Goal: Transaction & Acquisition: Purchase product/service

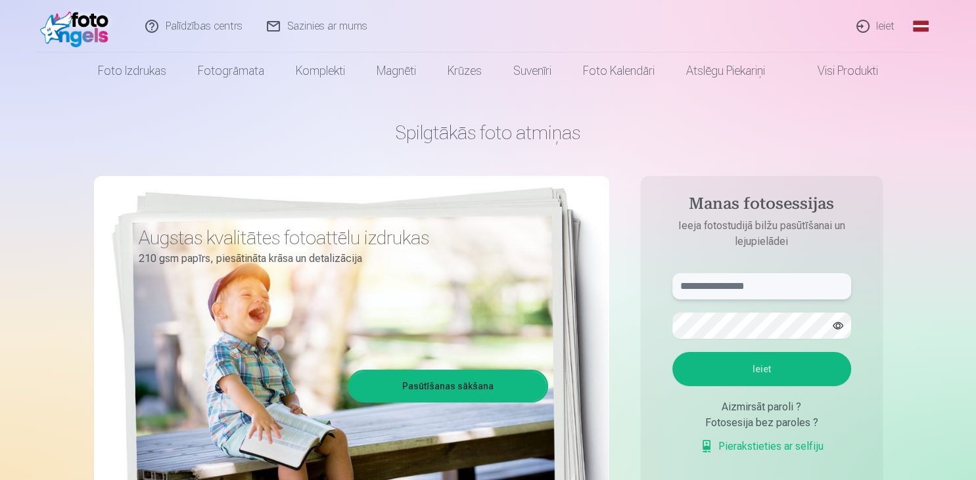
click at [727, 285] on input "text" at bounding box center [761, 286] width 179 height 26
type input "**********"
click at [672, 352] on button "Ieiet" at bounding box center [761, 369] width 179 height 34
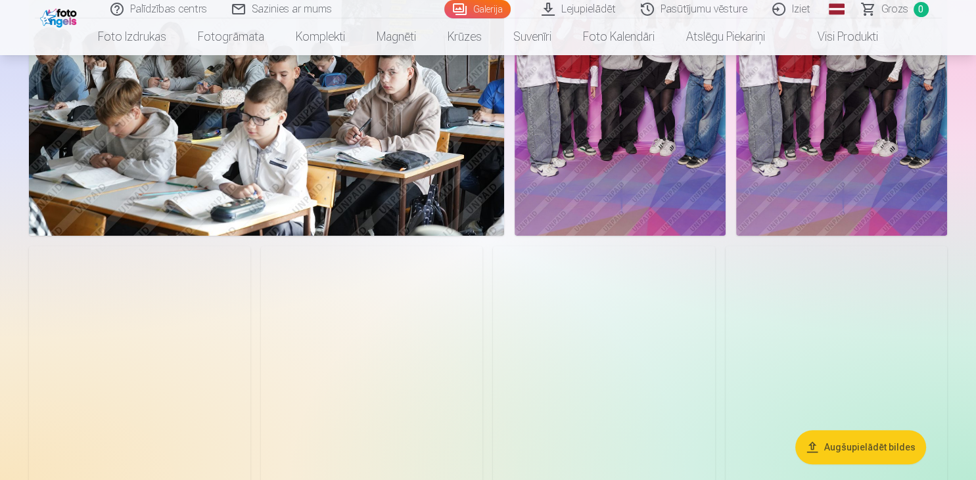
scroll to position [5274, 0]
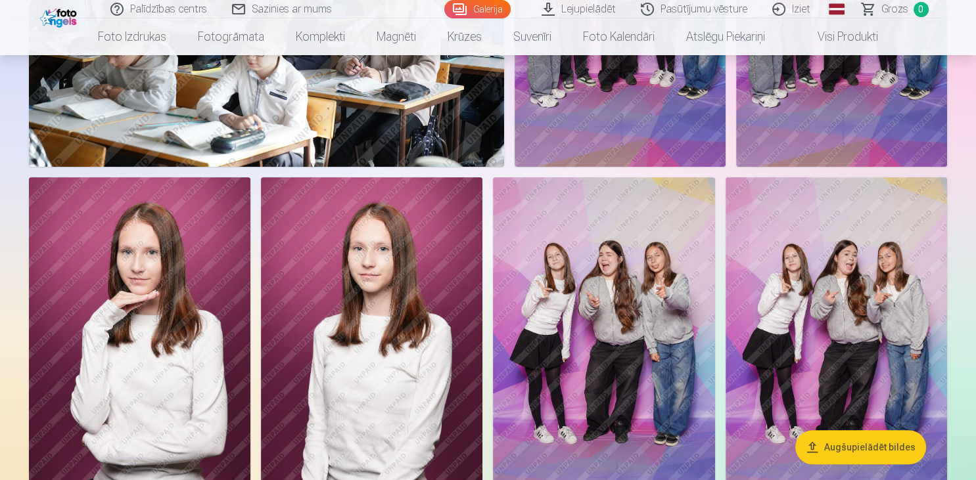
click at [605, 293] on img at bounding box center [603, 343] width 221 height 333
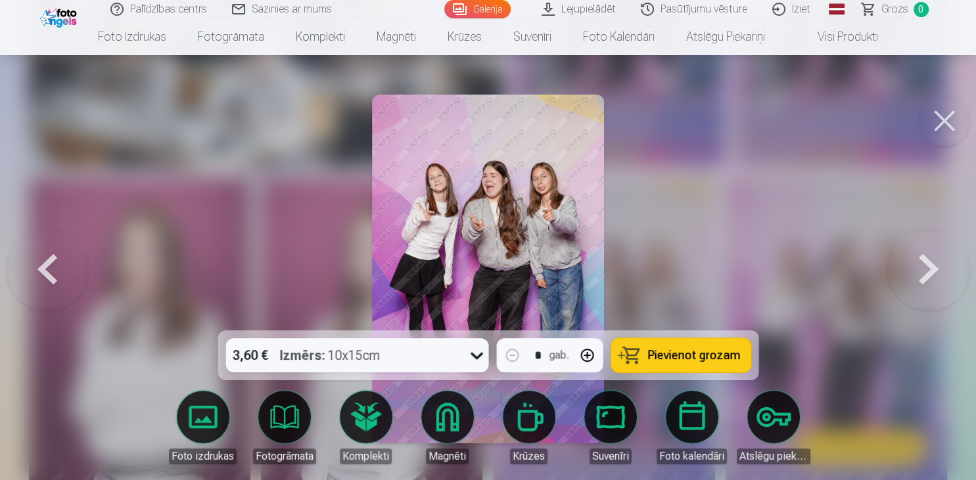
click at [939, 109] on button at bounding box center [944, 121] width 53 height 53
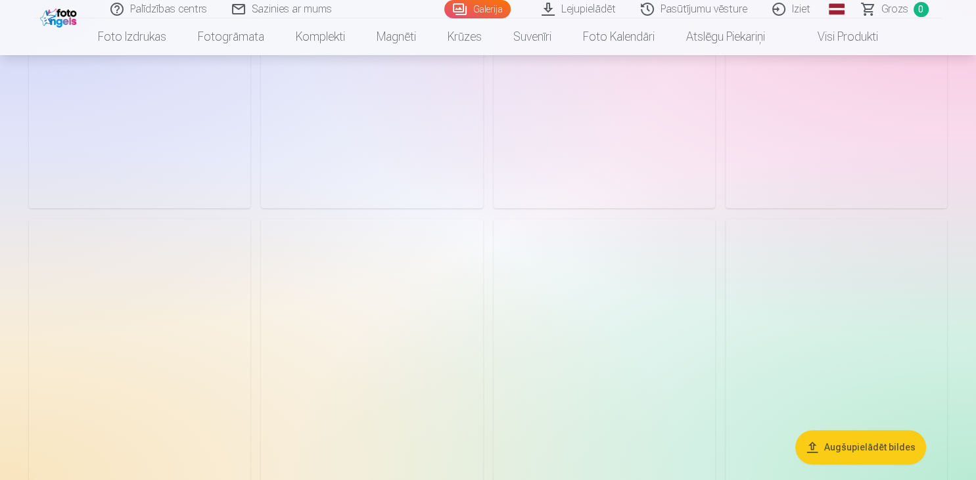
scroll to position [6314, 0]
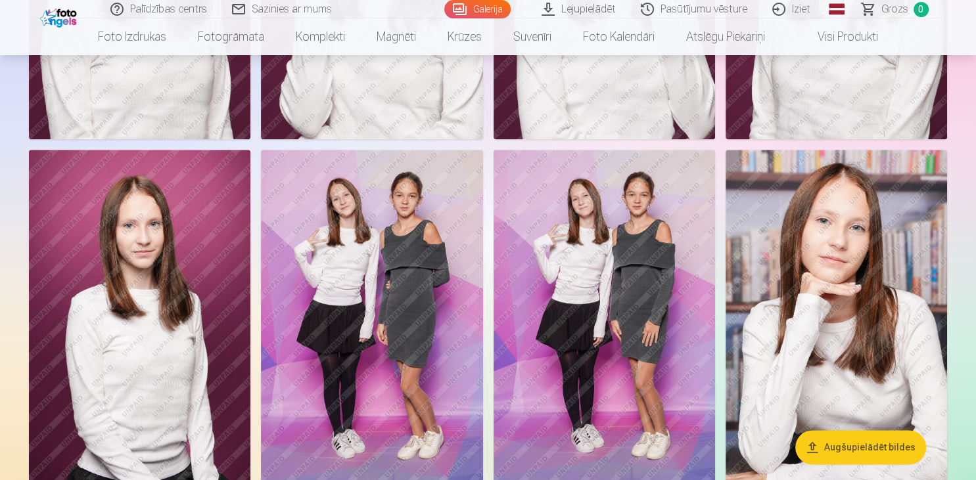
click at [656, 268] on img at bounding box center [604, 316] width 221 height 333
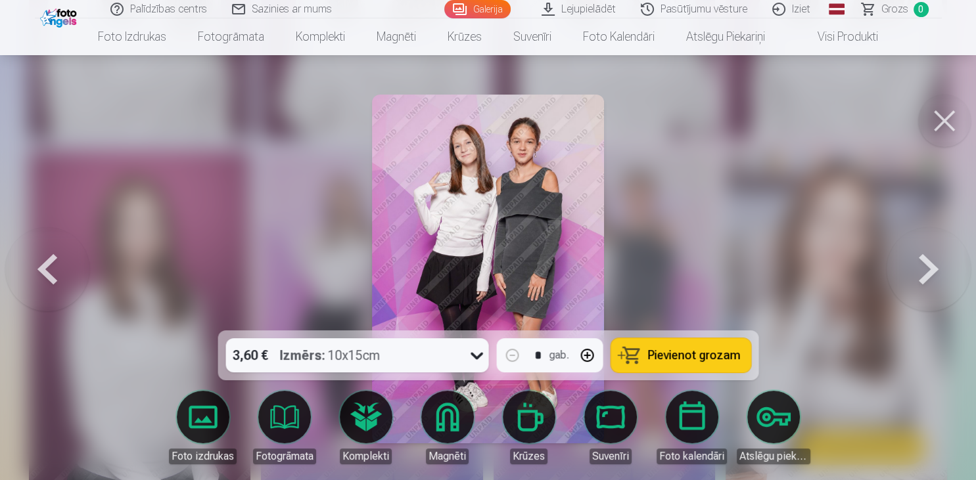
click at [539, 233] on img at bounding box center [488, 269] width 233 height 349
click at [695, 361] on span "Pievienot grozam" at bounding box center [693, 356] width 93 height 12
click at [891, 7] on span "Grozs" at bounding box center [894, 9] width 27 height 16
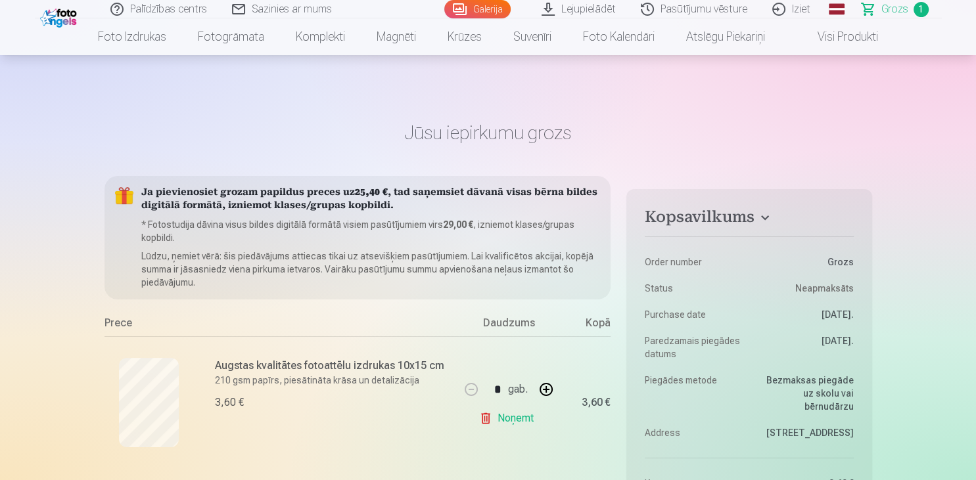
scroll to position [4820, 0]
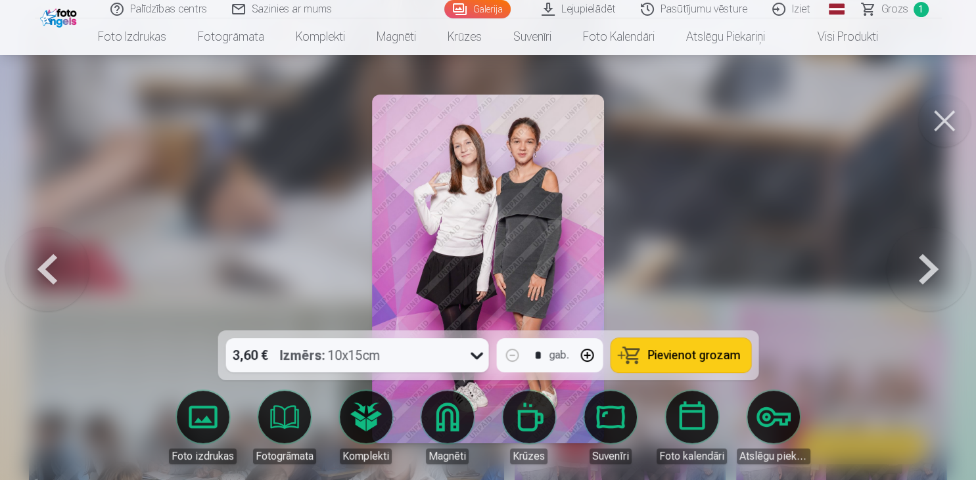
click at [948, 118] on button at bounding box center [944, 121] width 53 height 53
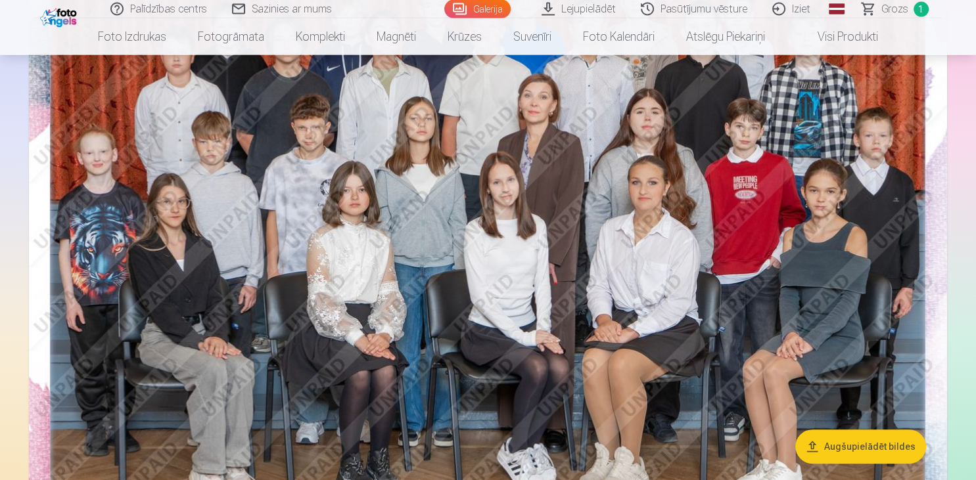
scroll to position [208, 0]
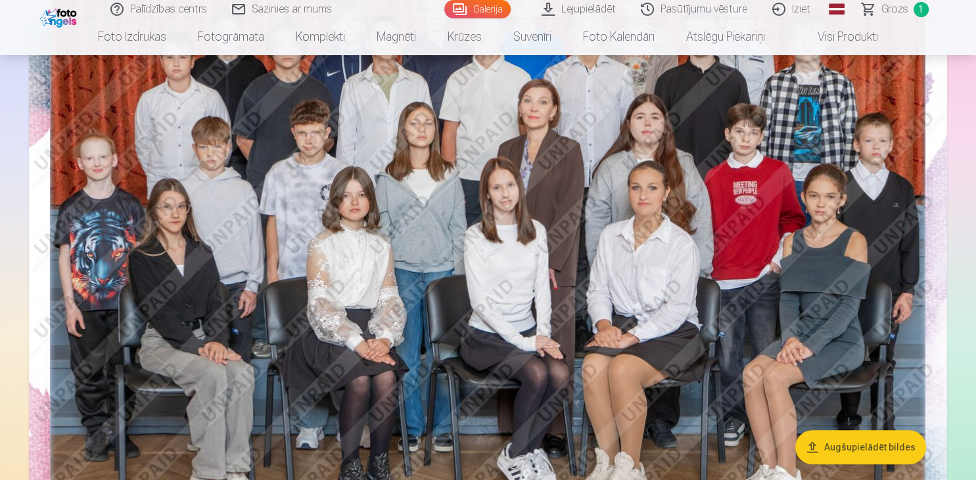
click at [494, 248] on img at bounding box center [488, 243] width 918 height 612
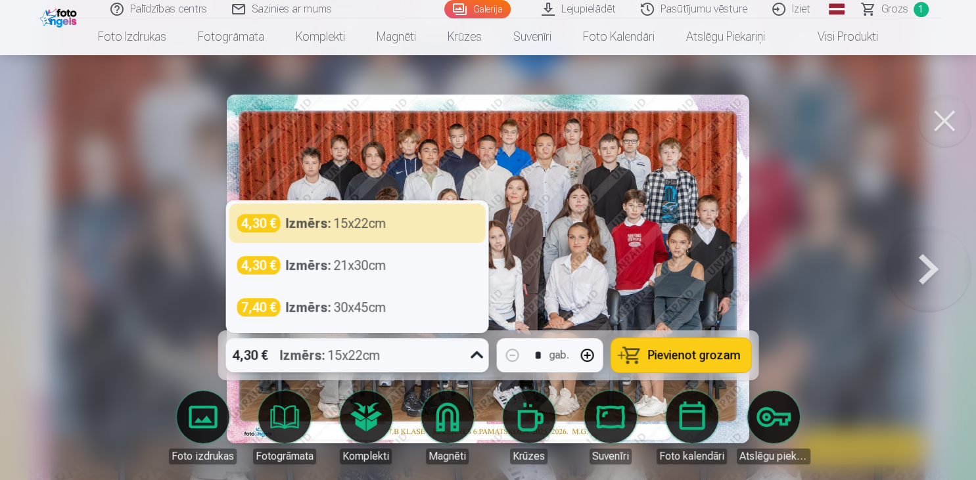
click at [382, 354] on div "4,30 € Izmērs : 15x22cm" at bounding box center [344, 355] width 238 height 34
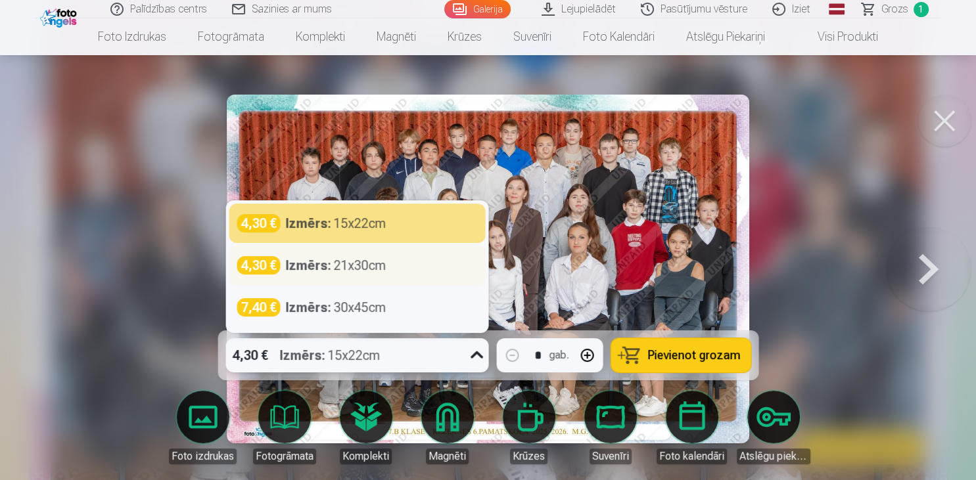
click at [362, 269] on div "Izmērs : 21x30cm" at bounding box center [335, 265] width 101 height 18
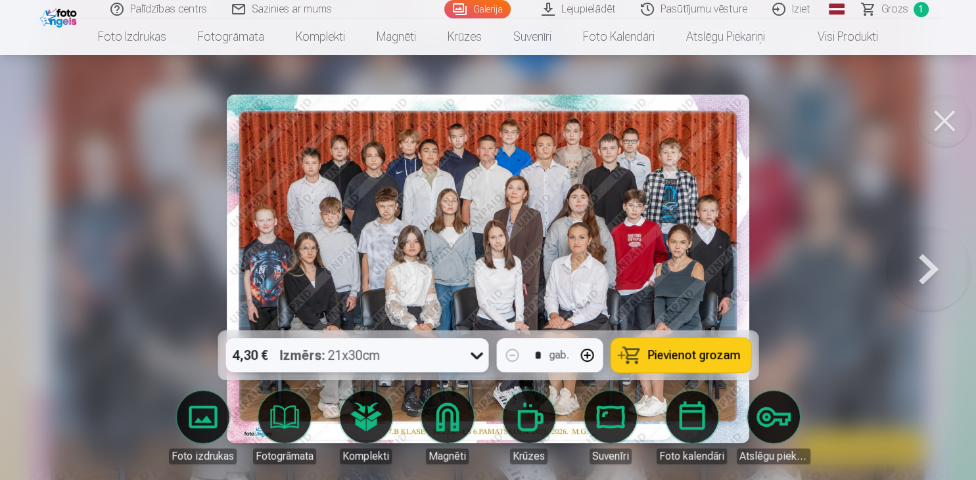
click at [682, 361] on span "Pievienot grozam" at bounding box center [693, 356] width 93 height 12
click at [952, 127] on button at bounding box center [944, 121] width 53 height 53
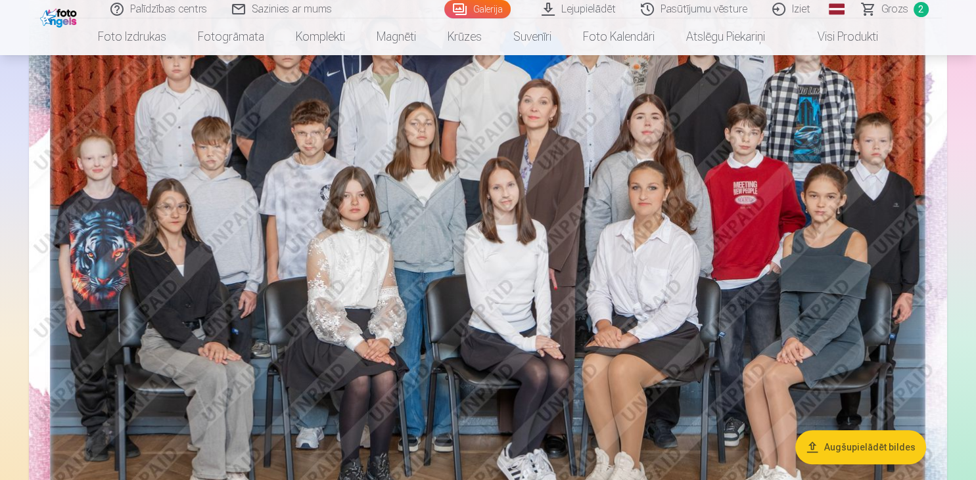
click at [885, 9] on span "Grozs" at bounding box center [894, 9] width 27 height 16
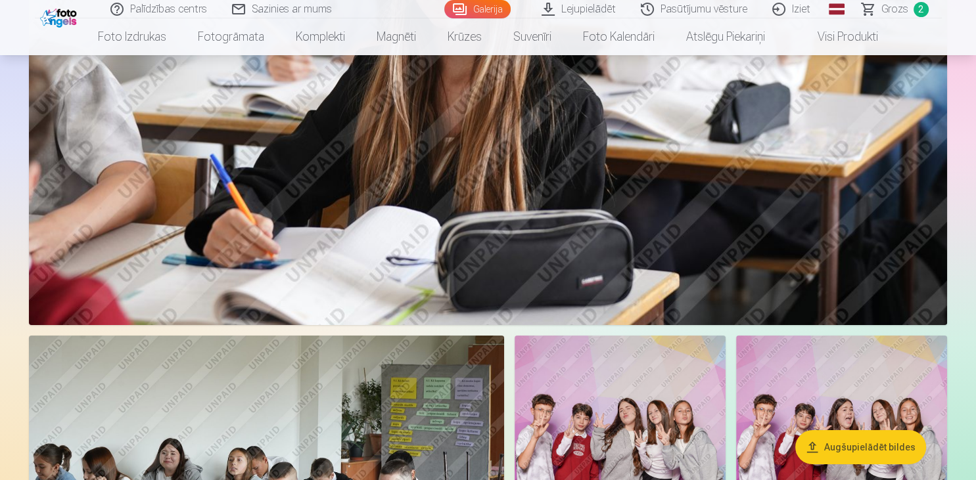
scroll to position [5065, 0]
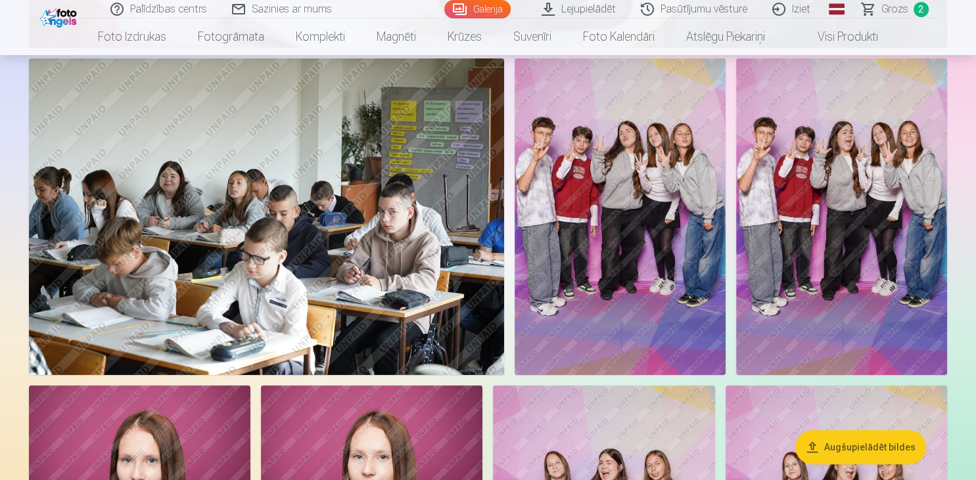
click at [646, 206] on img at bounding box center [620, 216] width 211 height 317
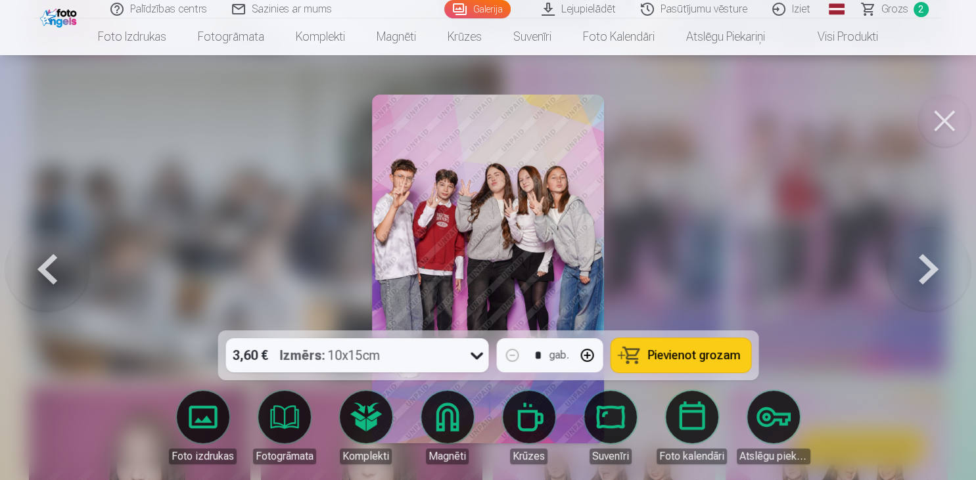
click at [917, 270] on button at bounding box center [928, 269] width 84 height 97
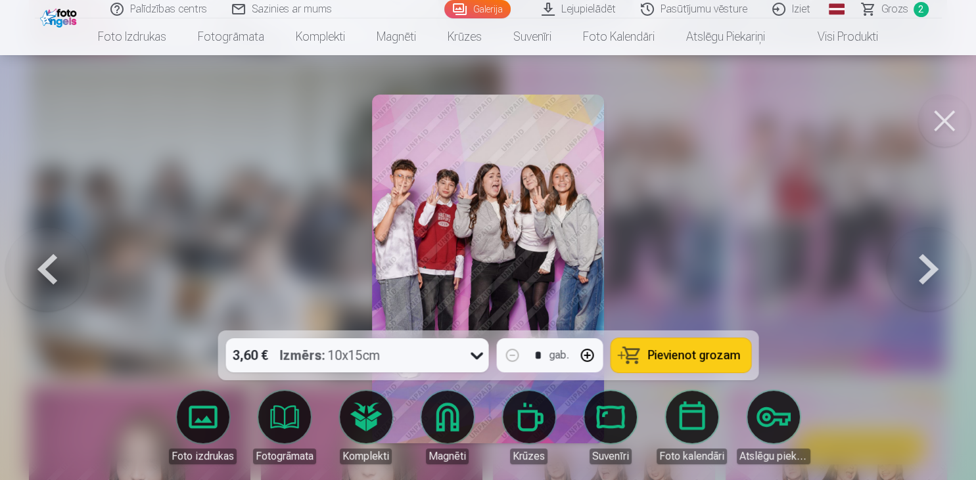
click at [929, 269] on button at bounding box center [928, 269] width 84 height 97
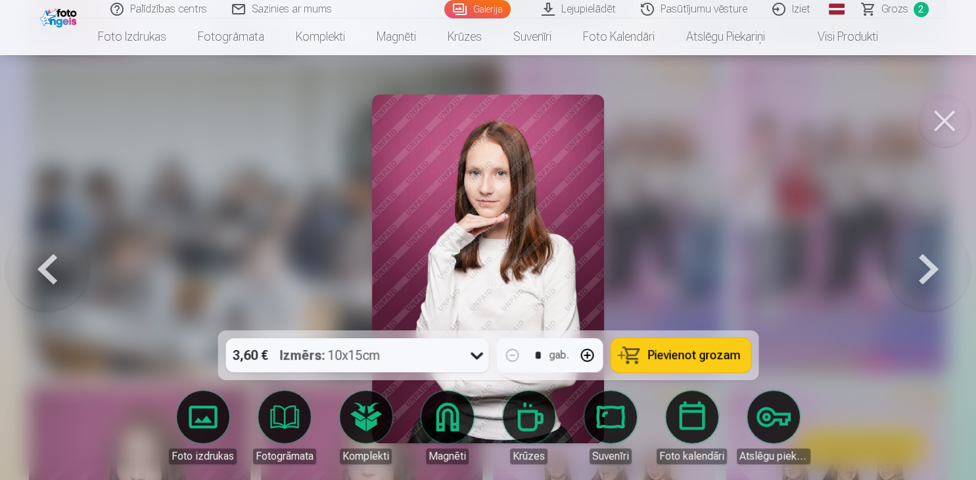
click at [46, 290] on button at bounding box center [47, 269] width 84 height 97
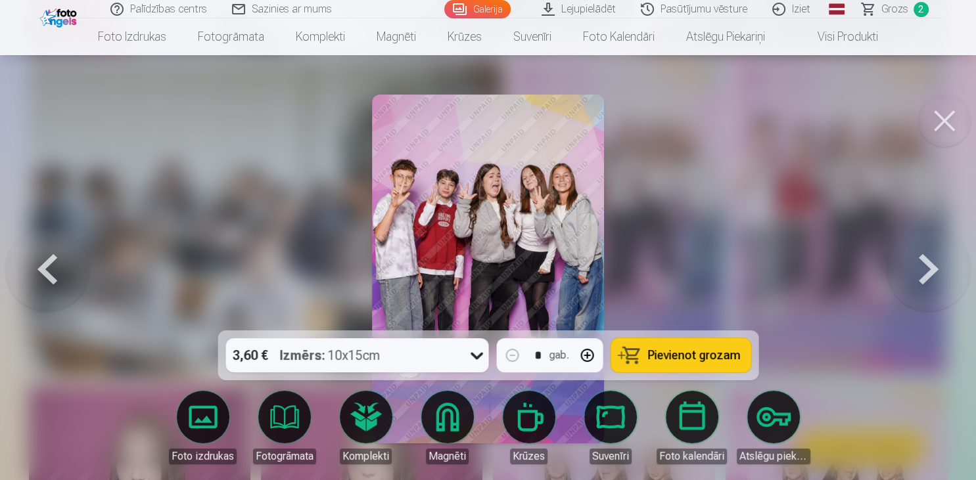
click at [46, 290] on button at bounding box center [47, 269] width 84 height 97
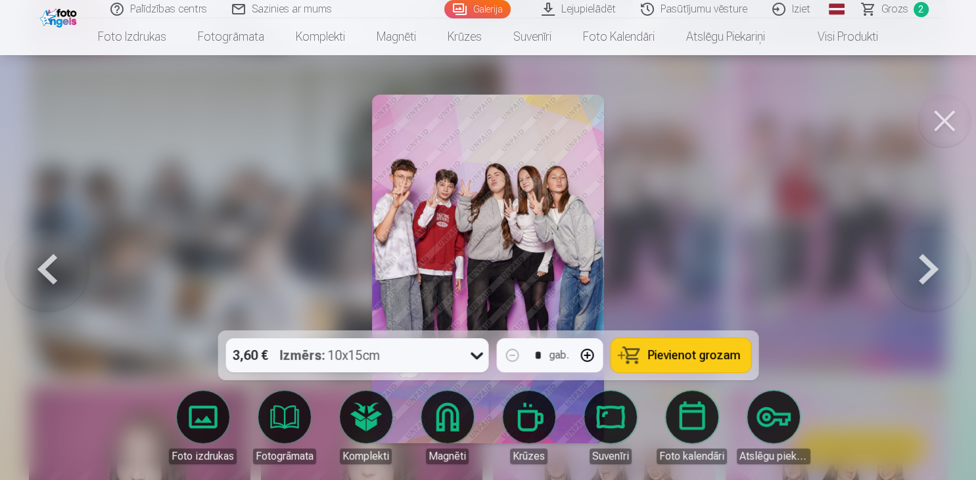
click at [937, 263] on button at bounding box center [928, 269] width 84 height 97
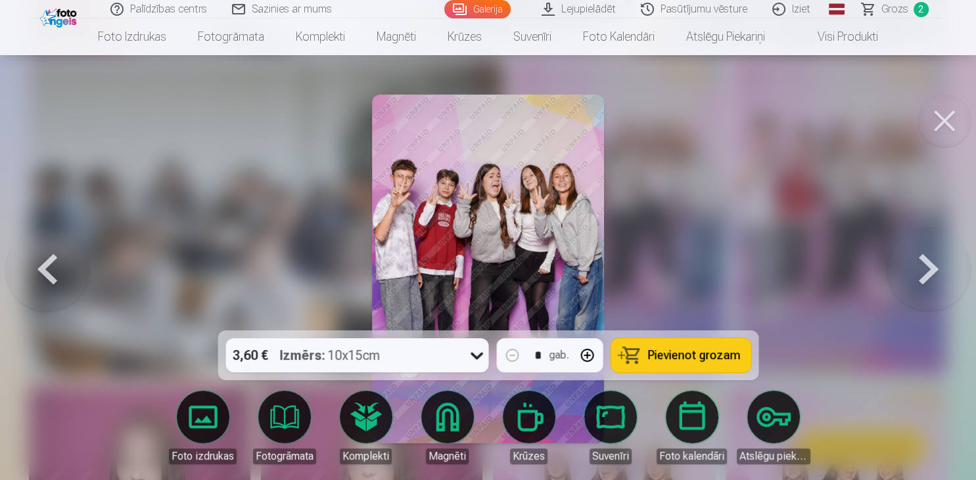
click at [648, 361] on button "Pievienot grozam" at bounding box center [680, 355] width 140 height 34
click at [950, 116] on button at bounding box center [944, 121] width 53 height 53
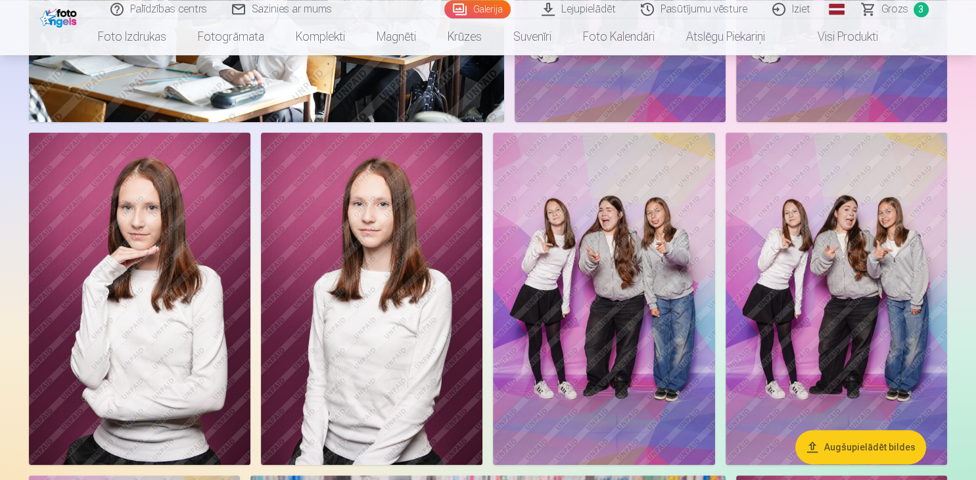
scroll to position [5343, 0]
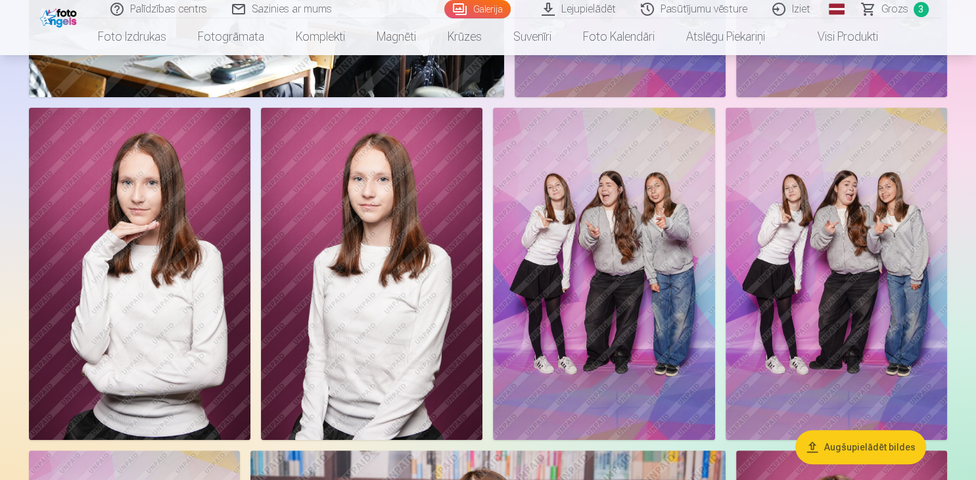
click at [601, 241] on img at bounding box center [603, 274] width 221 height 333
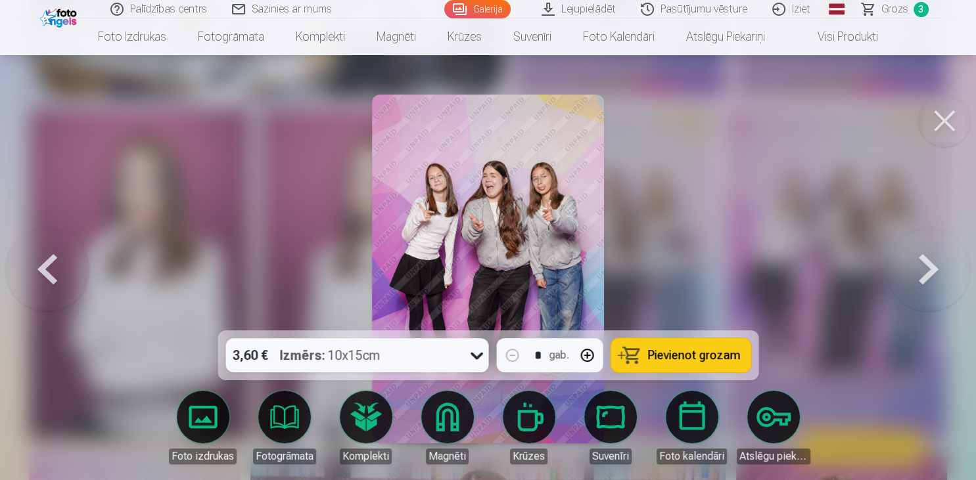
click at [926, 287] on button at bounding box center [928, 269] width 84 height 97
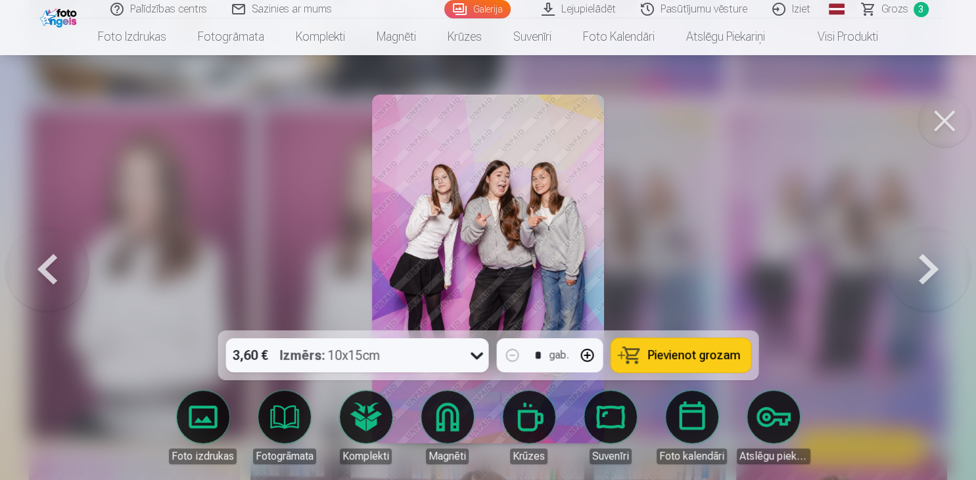
click at [926, 287] on button at bounding box center [928, 269] width 84 height 97
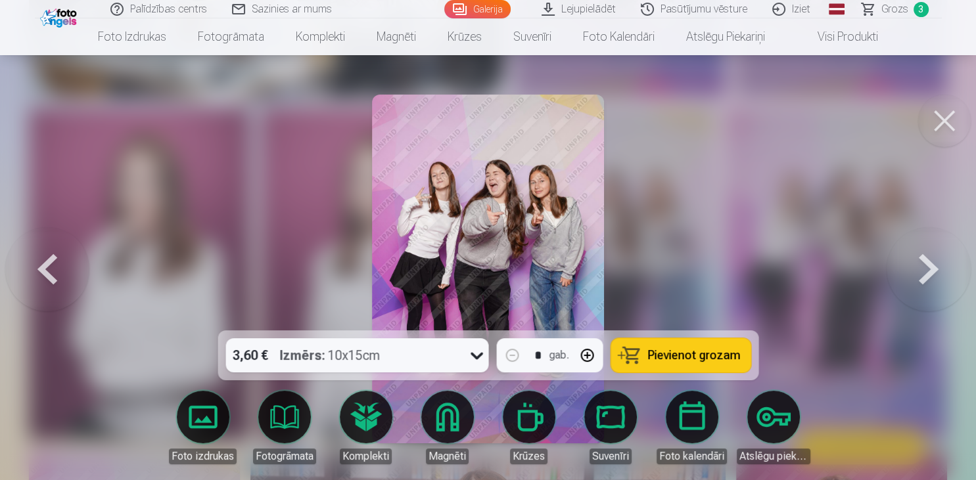
click at [926, 287] on button at bounding box center [928, 269] width 84 height 97
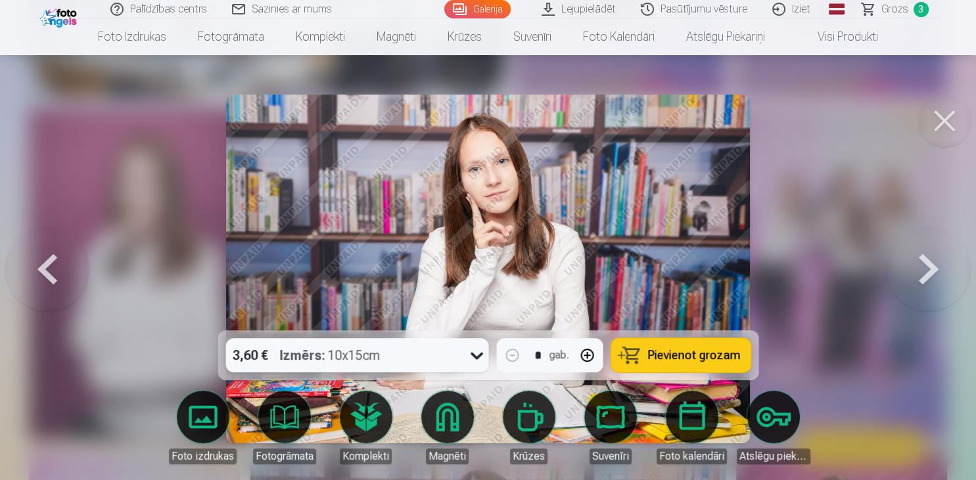
click at [926, 287] on button at bounding box center [928, 269] width 84 height 97
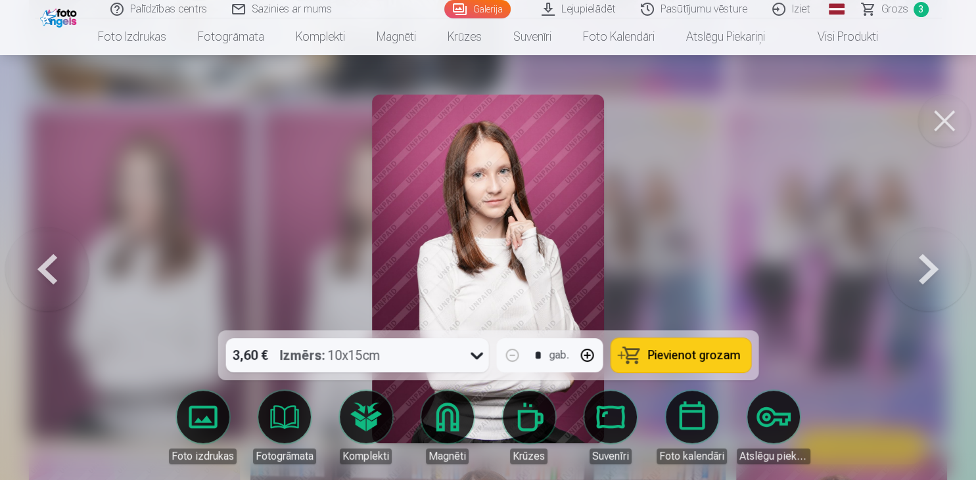
click at [926, 287] on button at bounding box center [928, 269] width 84 height 97
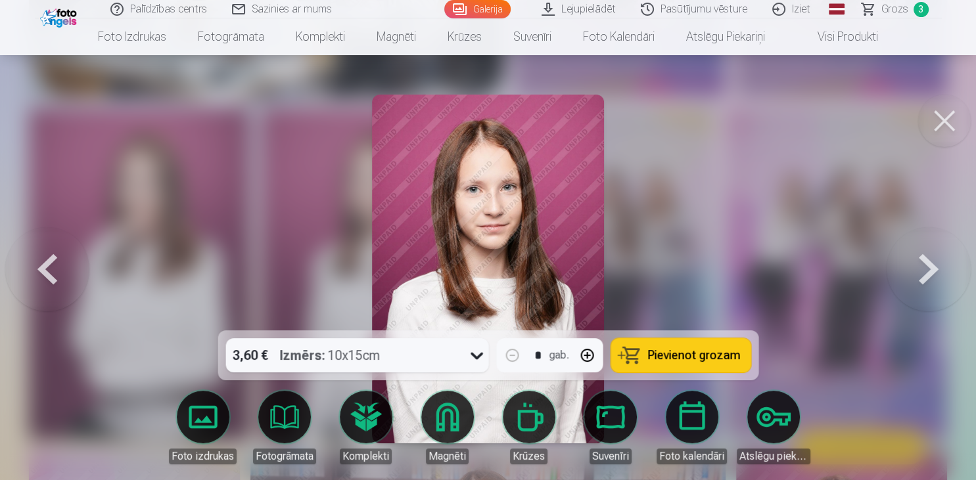
click at [926, 287] on button at bounding box center [928, 269] width 84 height 97
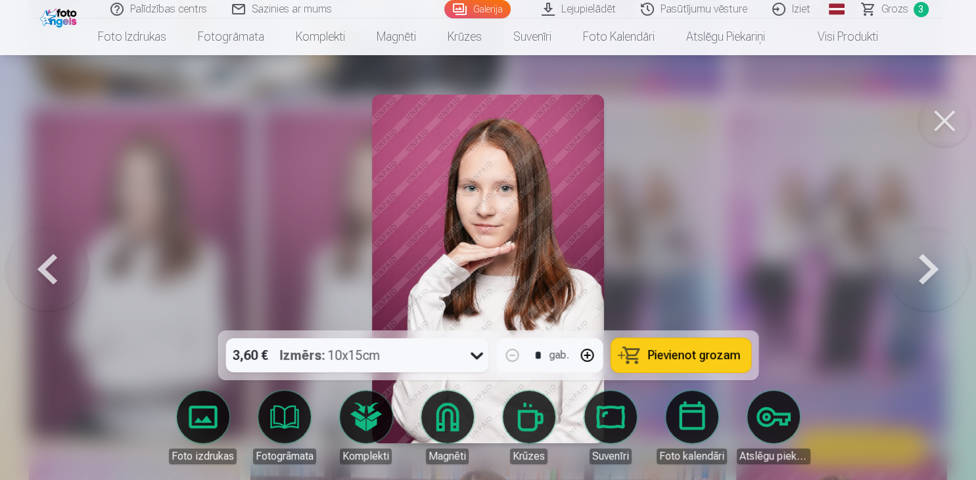
click at [953, 116] on button at bounding box center [944, 121] width 53 height 53
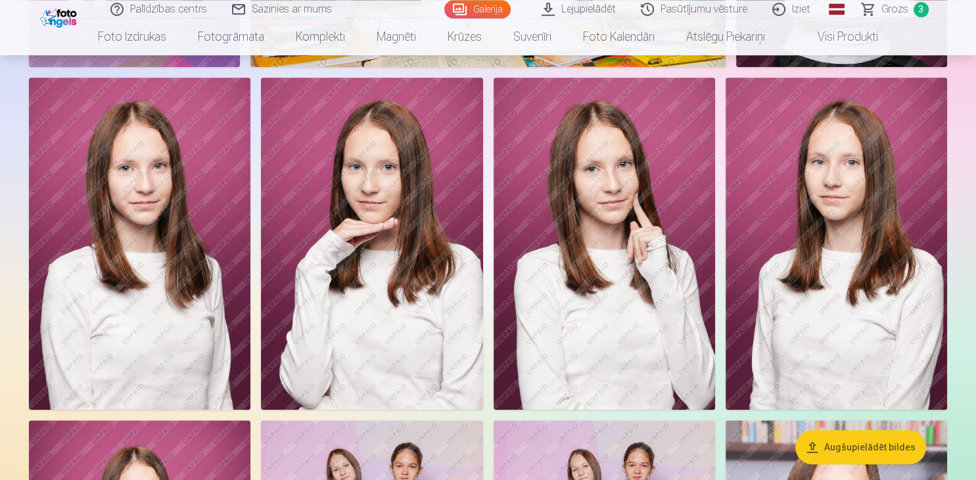
scroll to position [6037, 0]
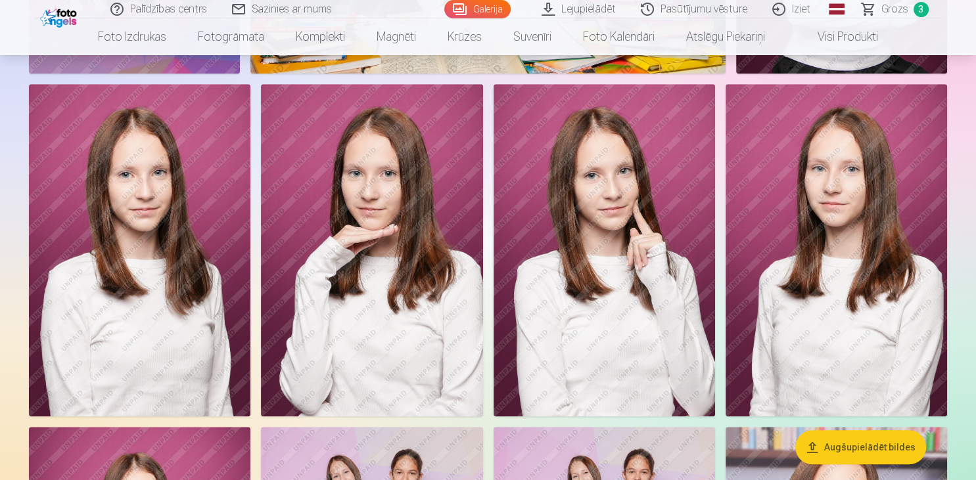
click at [898, 14] on span "Grozs" at bounding box center [894, 9] width 27 height 16
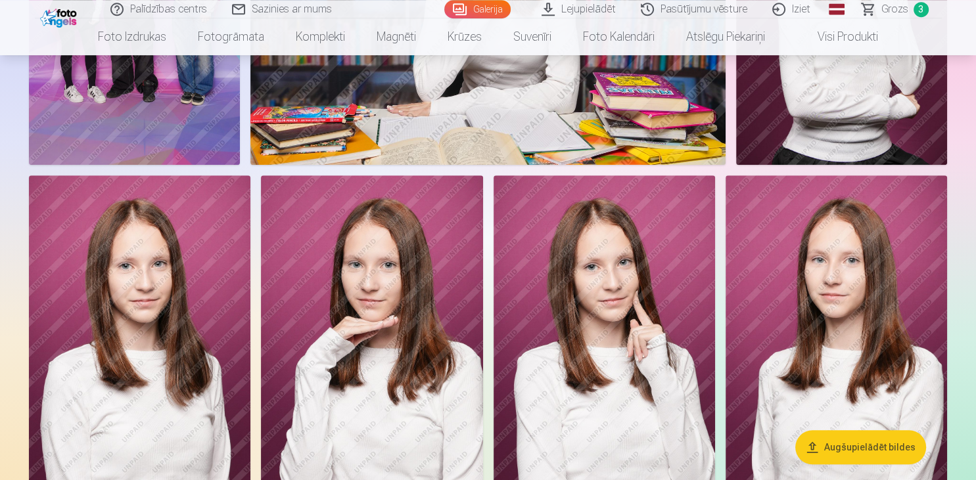
scroll to position [5967, 0]
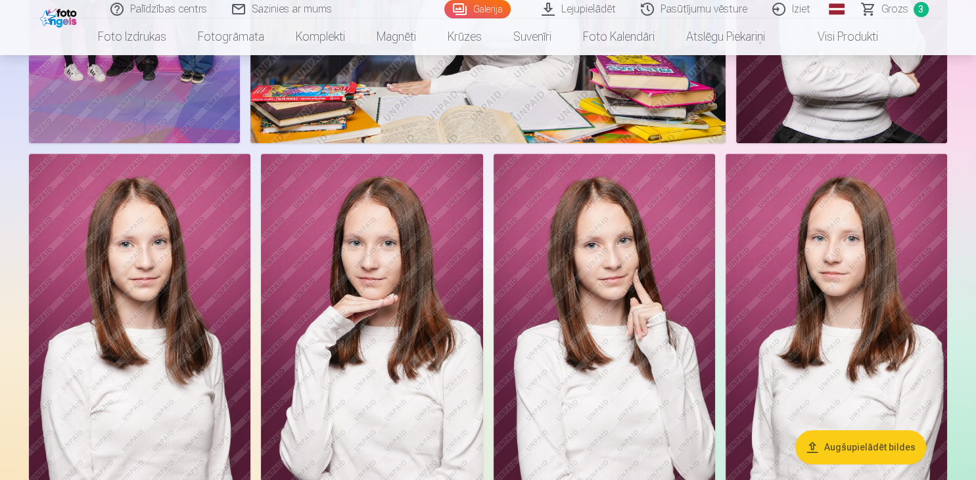
click at [135, 295] on img at bounding box center [139, 320] width 221 height 333
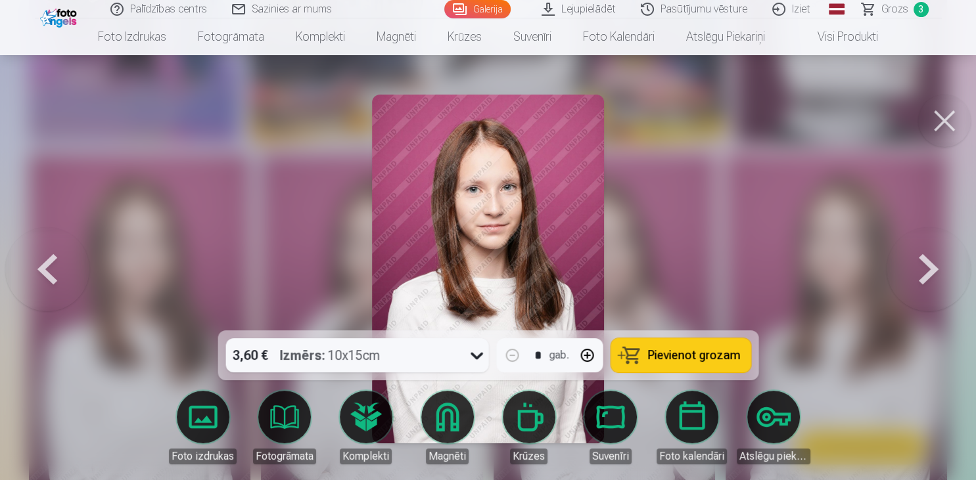
click at [697, 354] on span "Pievienot grozam" at bounding box center [693, 356] width 93 height 12
click at [945, 127] on button at bounding box center [944, 121] width 53 height 53
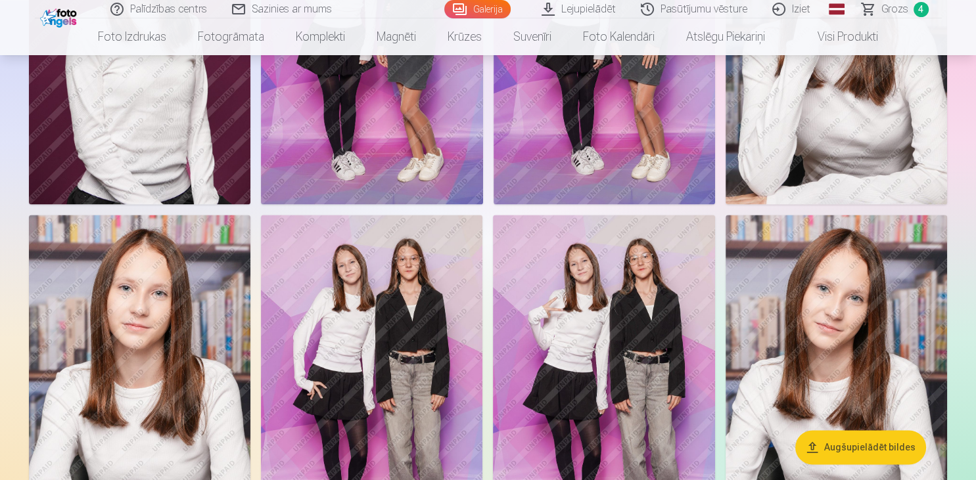
scroll to position [6661, 0]
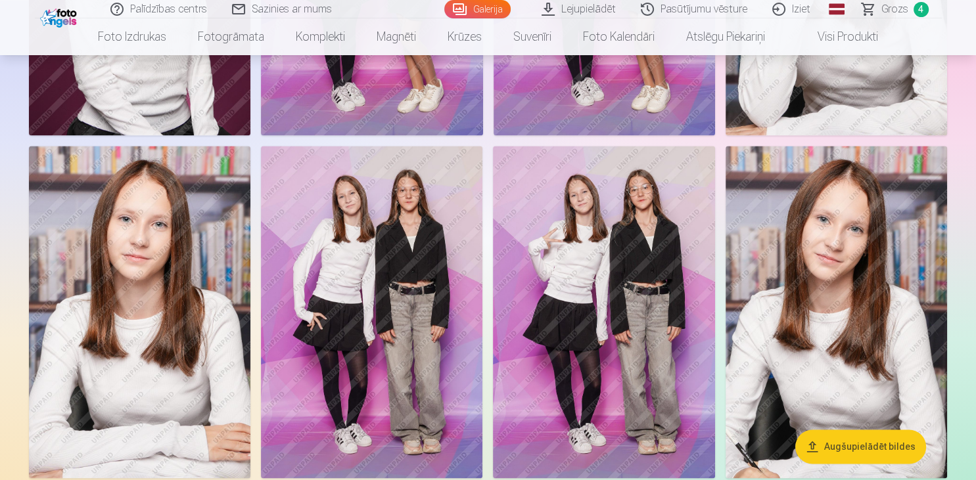
click at [866, 306] on img at bounding box center [835, 312] width 221 height 333
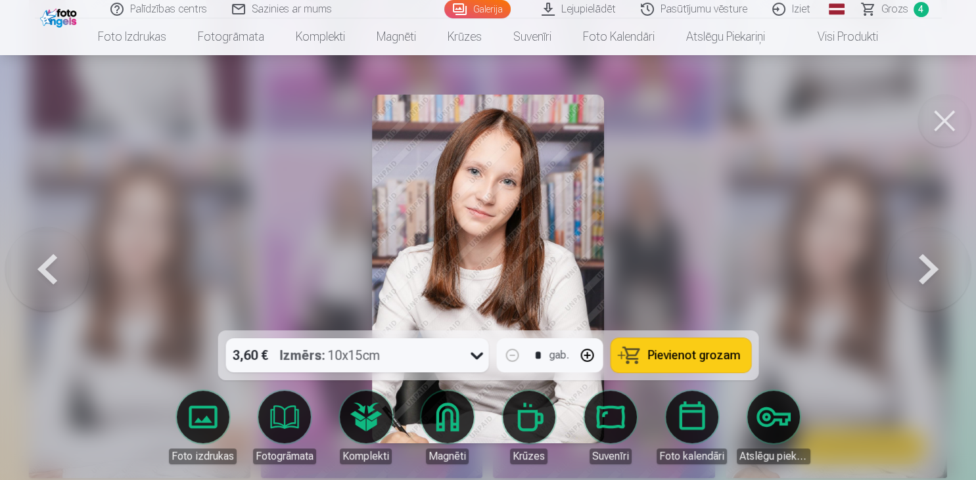
click at [716, 353] on span "Pievienot grozam" at bounding box center [693, 356] width 93 height 12
click at [951, 131] on button at bounding box center [944, 121] width 53 height 53
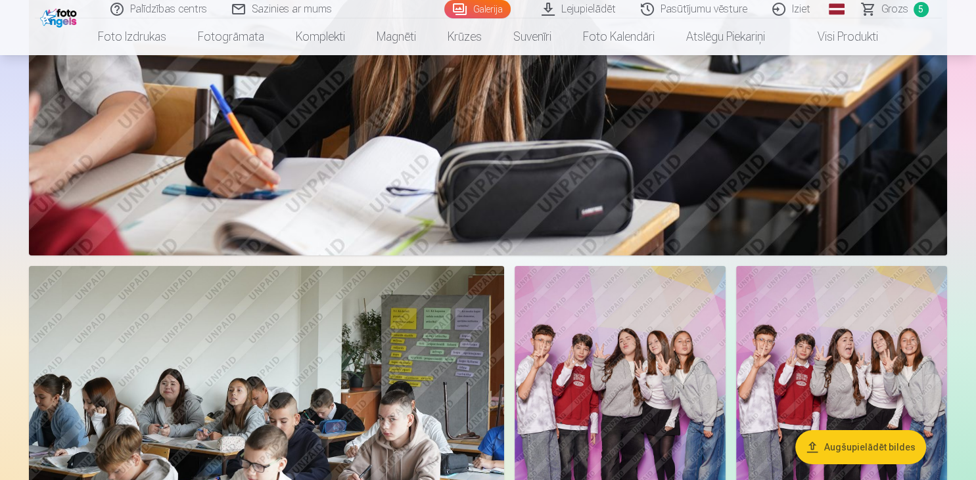
scroll to position [4511, 0]
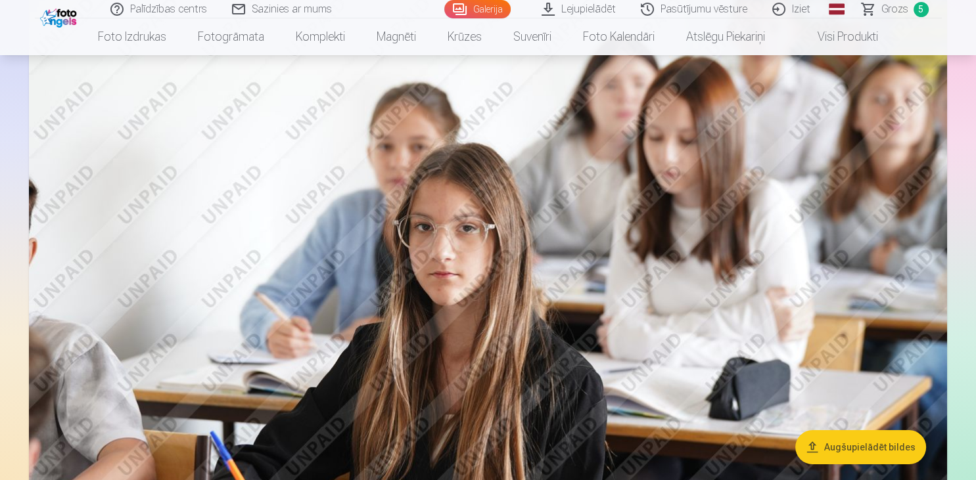
click at [903, 15] on span "Grozs" at bounding box center [894, 9] width 27 height 16
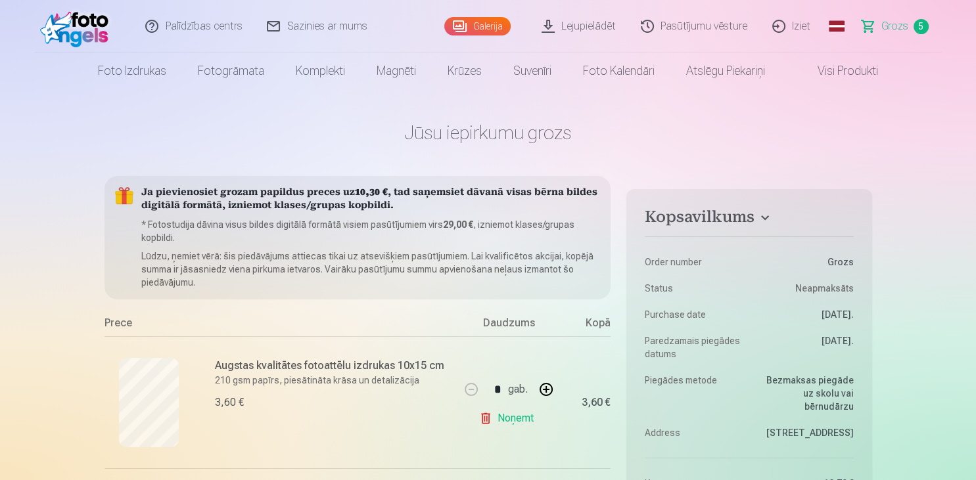
click at [790, 29] on link "Iziet" at bounding box center [791, 26] width 63 height 53
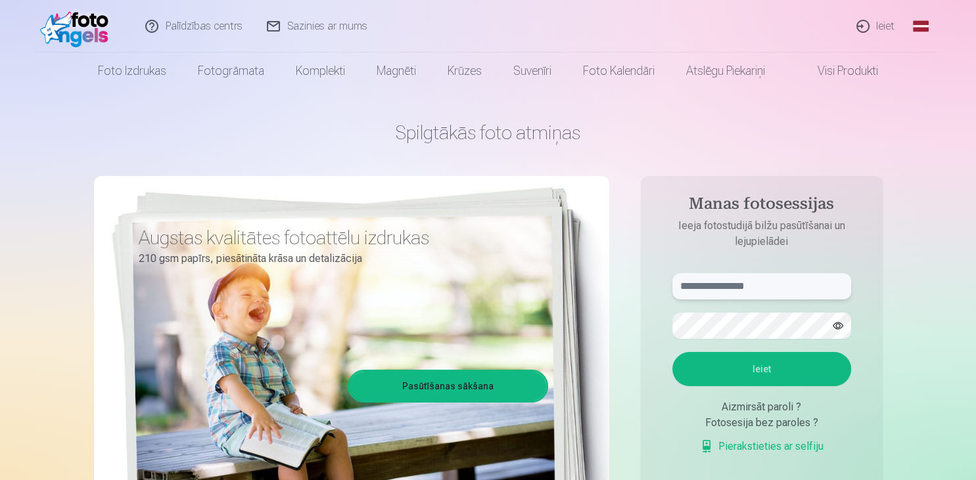
click at [750, 277] on input "text" at bounding box center [761, 286] width 179 height 26
type input "**********"
click at [672, 352] on button "Ieiet" at bounding box center [761, 369] width 179 height 34
